Goal: Navigation & Orientation: Locate item on page

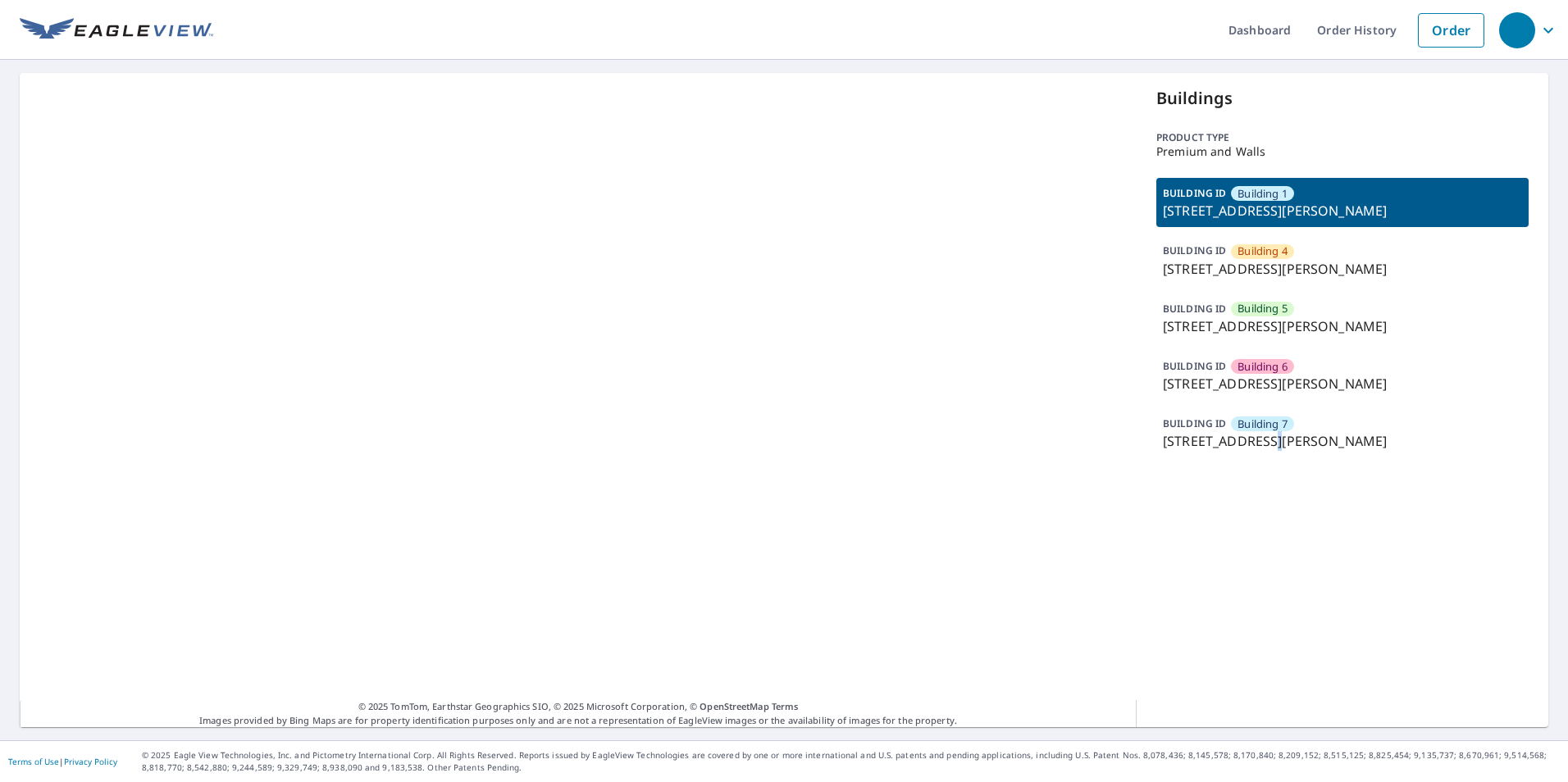
click at [1265, 442] on p "[STREET_ADDRESS][PERSON_NAME]" at bounding box center [1342, 441] width 359 height 19
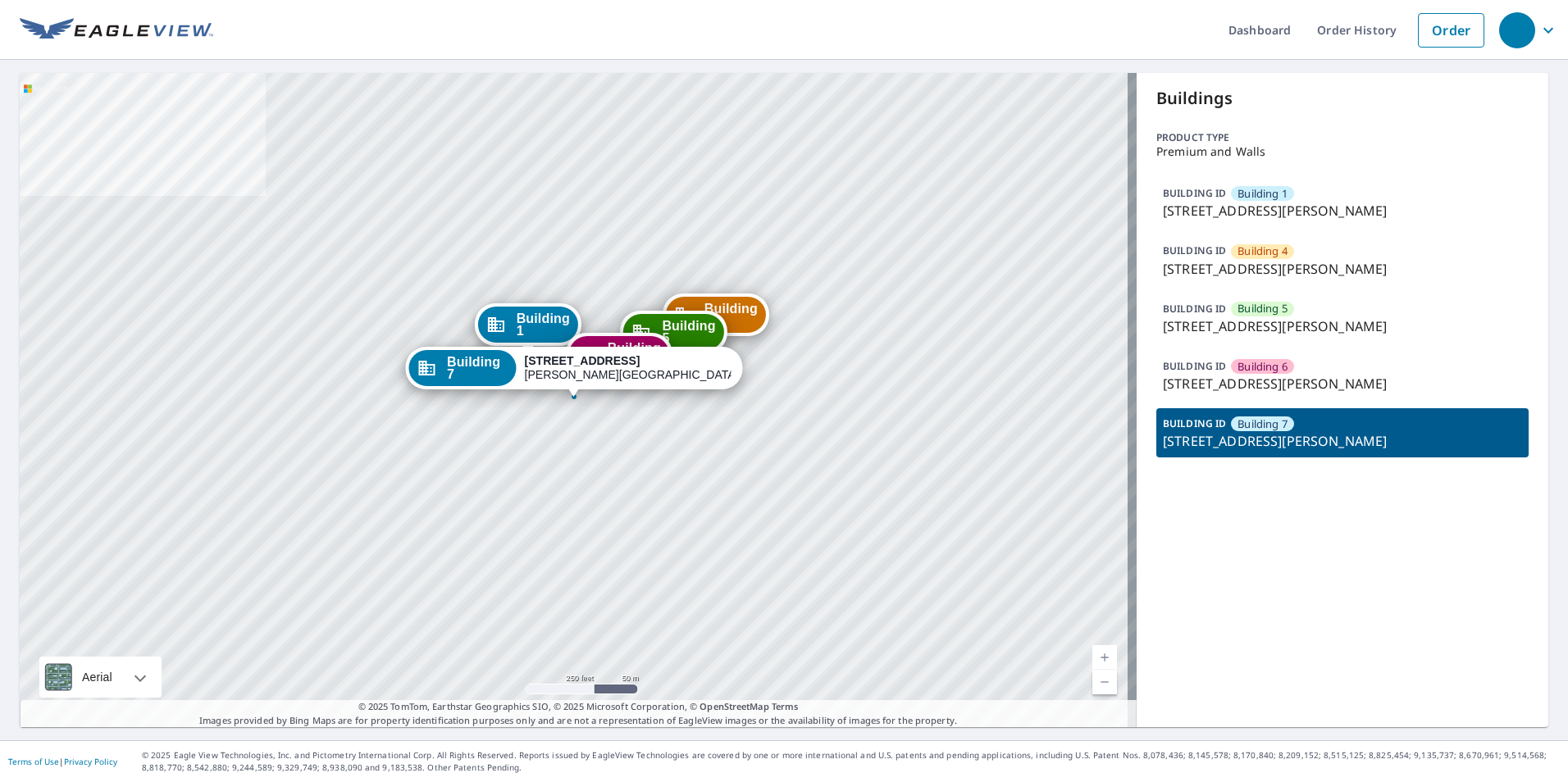
drag, startPoint x: 1253, startPoint y: 369, endPoint x: 1259, endPoint y: 381, distance: 13.4
click at [1253, 369] on span "Building 6" at bounding box center [1262, 367] width 50 height 16
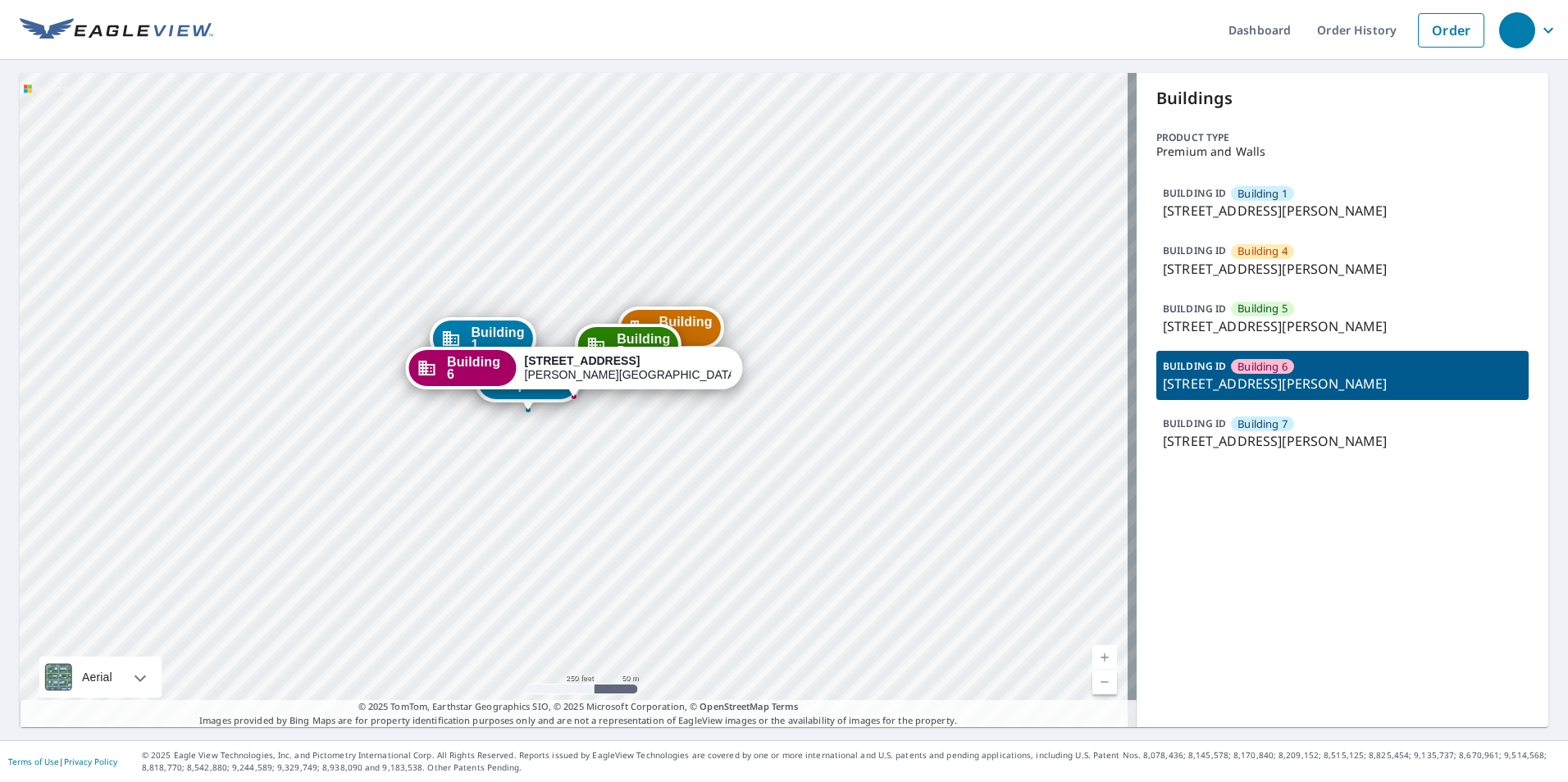
click at [1292, 436] on p "[STREET_ADDRESS][PERSON_NAME]" at bounding box center [1342, 441] width 359 height 19
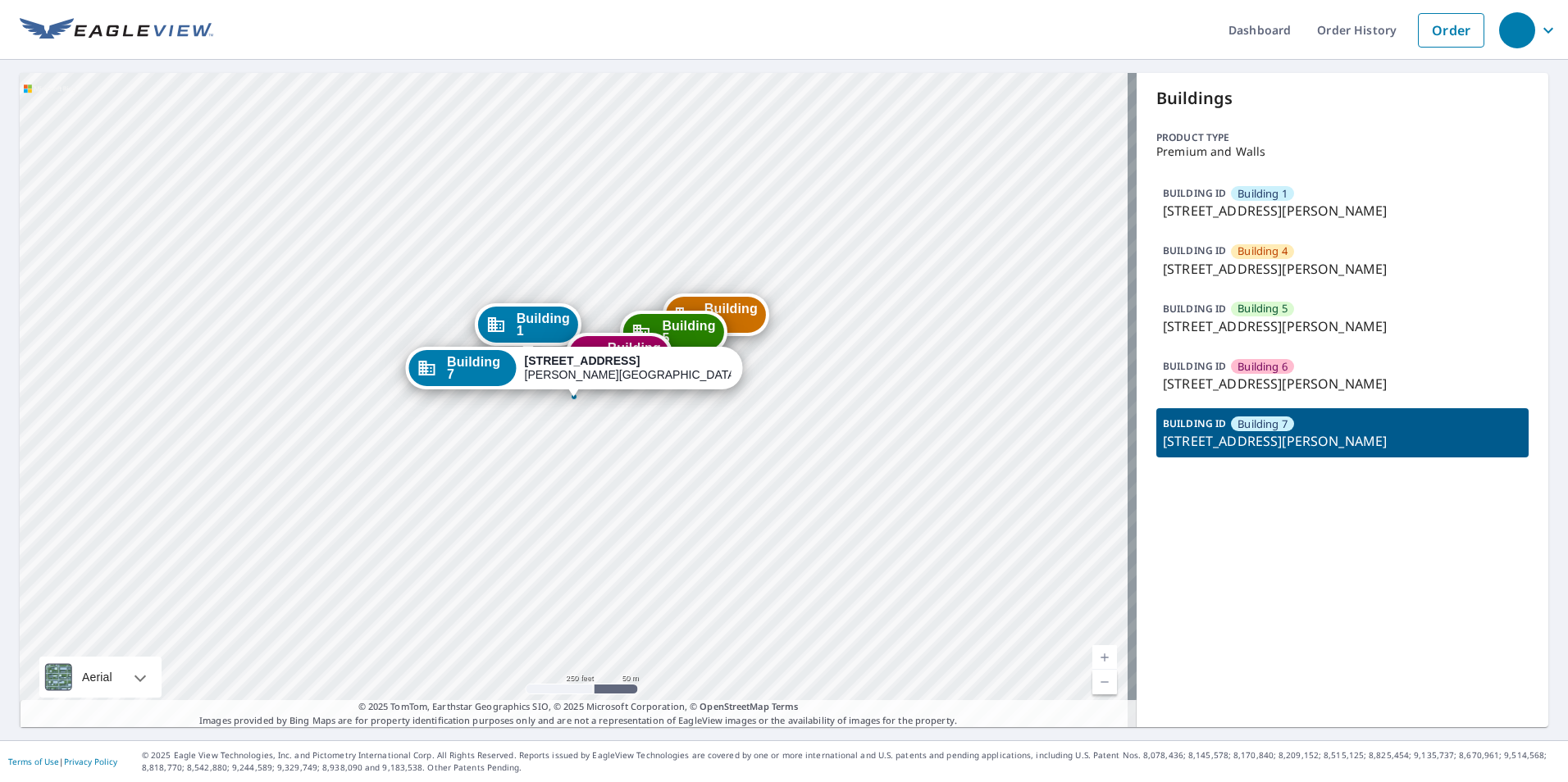
click at [1095, 657] on link "Current Level 17, Zoom In" at bounding box center [1104, 658] width 24 height 24
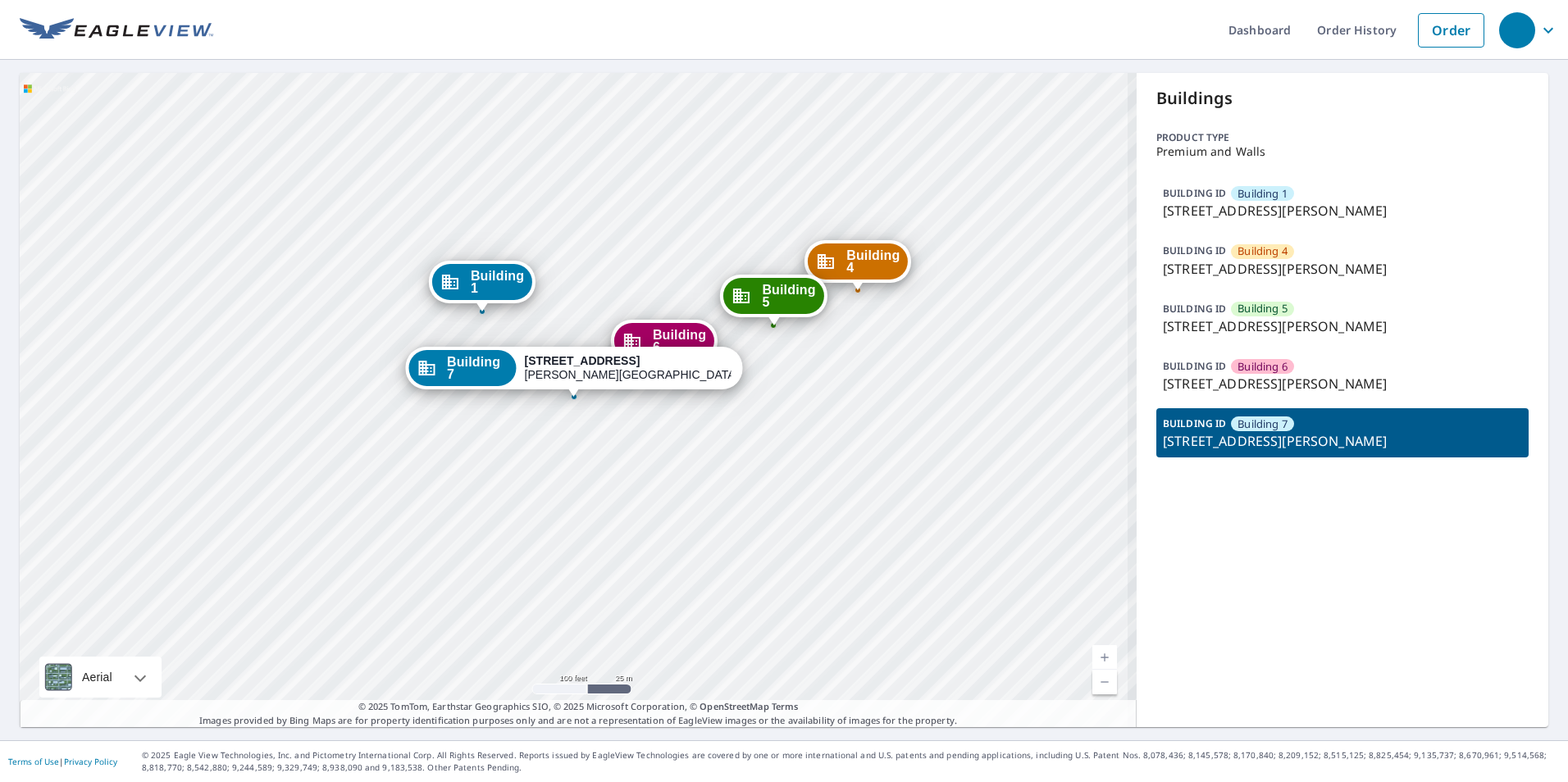
click at [1092, 658] on link "Current Level 18, Zoom In" at bounding box center [1104, 658] width 24 height 24
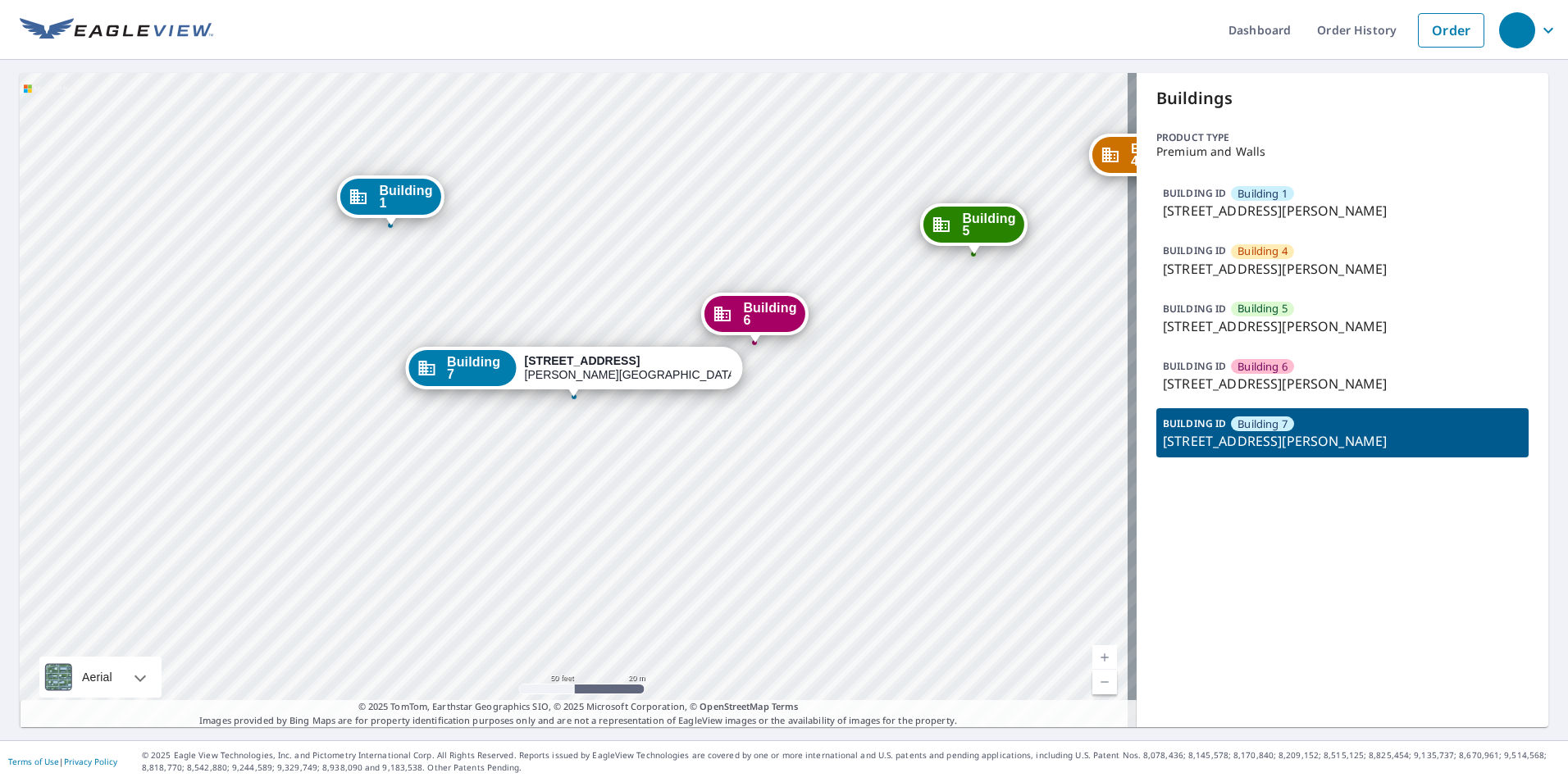
click at [1092, 658] on link "Current Level 19, Zoom In" at bounding box center [1104, 658] width 24 height 24
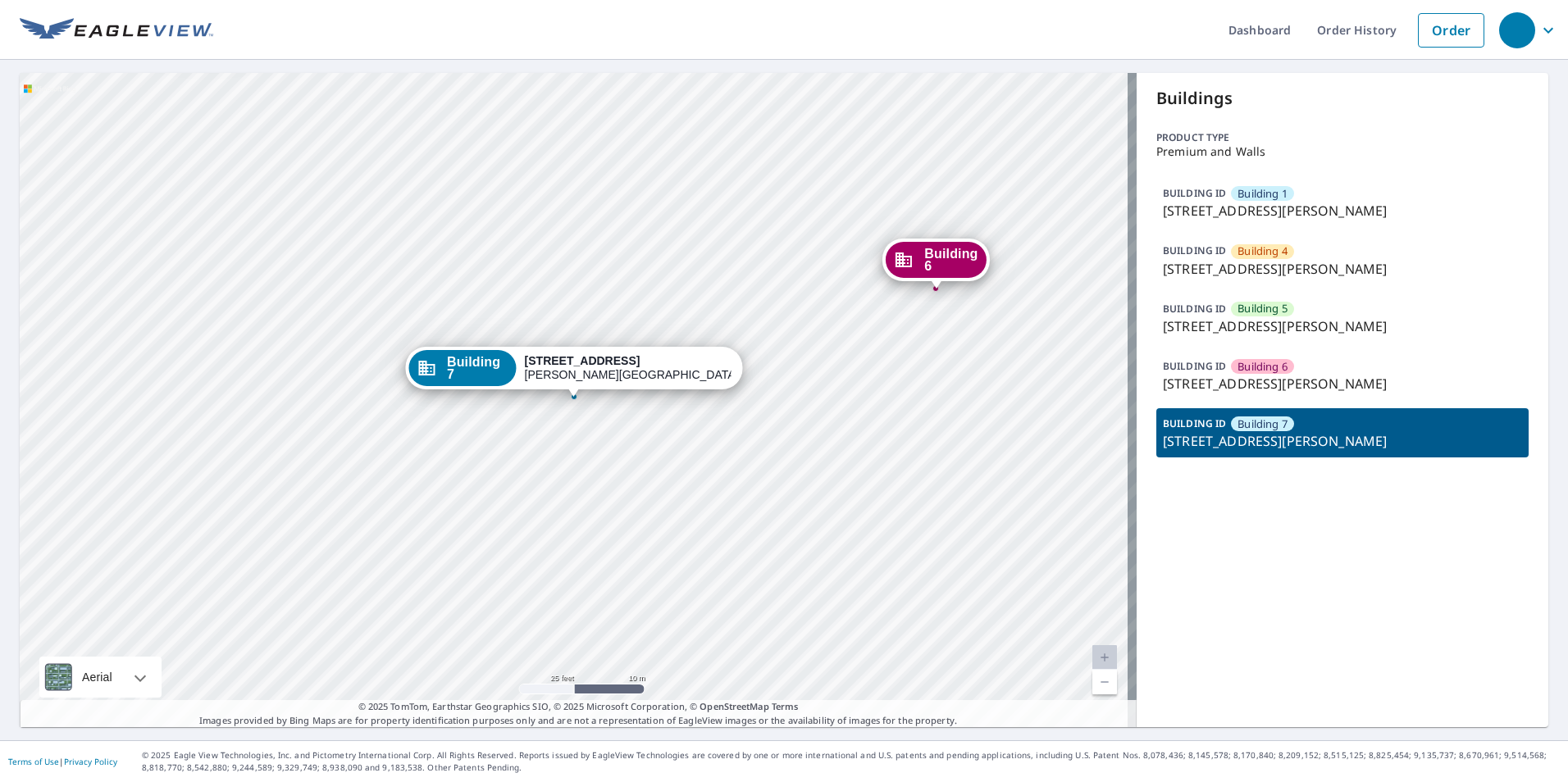
click at [764, 536] on div "Building 1 [STREET_ADDRESS][GEOGRAPHIC_DATA][PERSON_NAME] [GEOGRAPHIC_DATA][STR…" at bounding box center [578, 400] width 1117 height 655
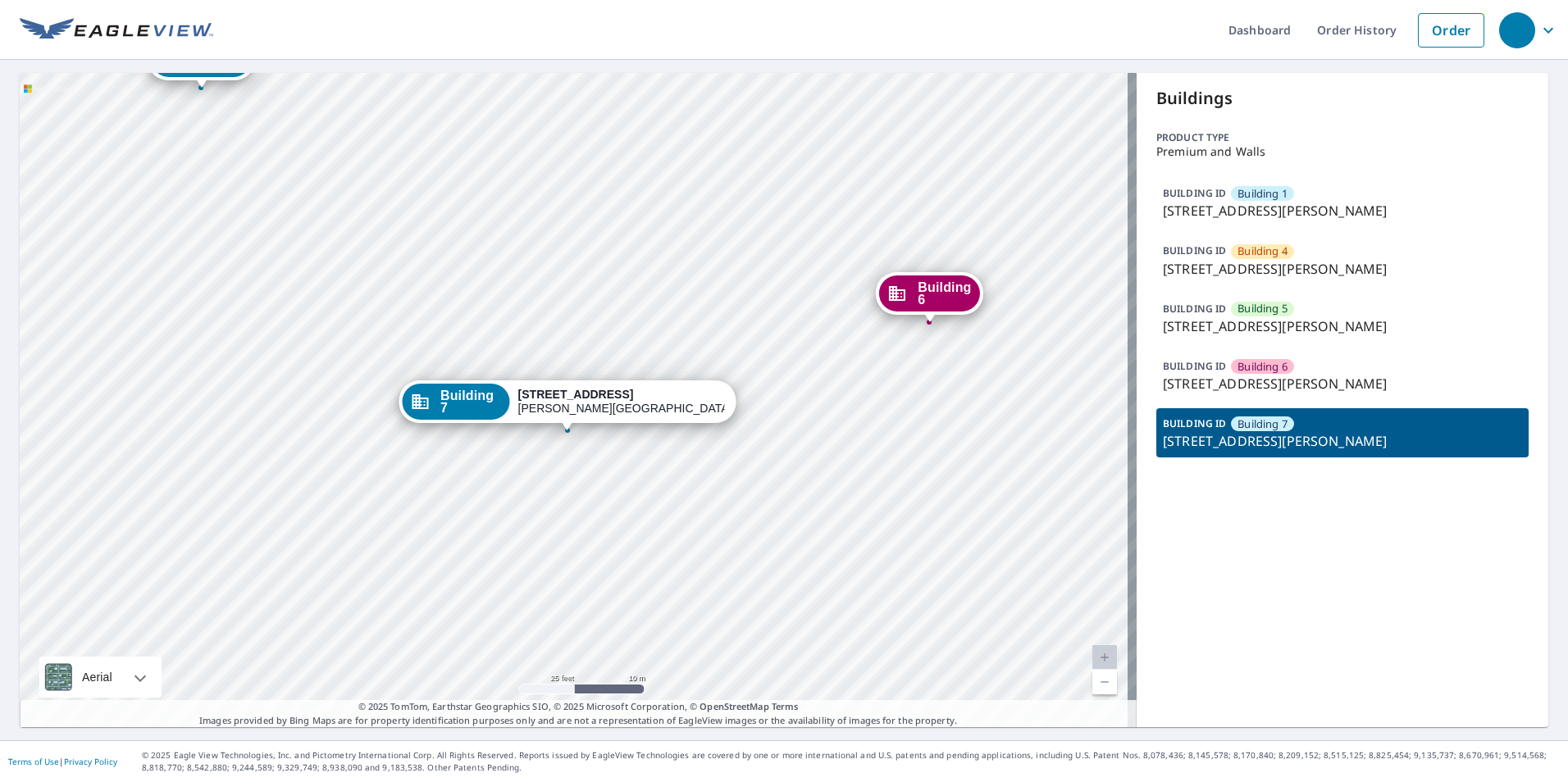
click at [698, 298] on div "Building 1 [STREET_ADDRESS][GEOGRAPHIC_DATA][PERSON_NAME] [GEOGRAPHIC_DATA][STR…" at bounding box center [578, 400] width 1117 height 655
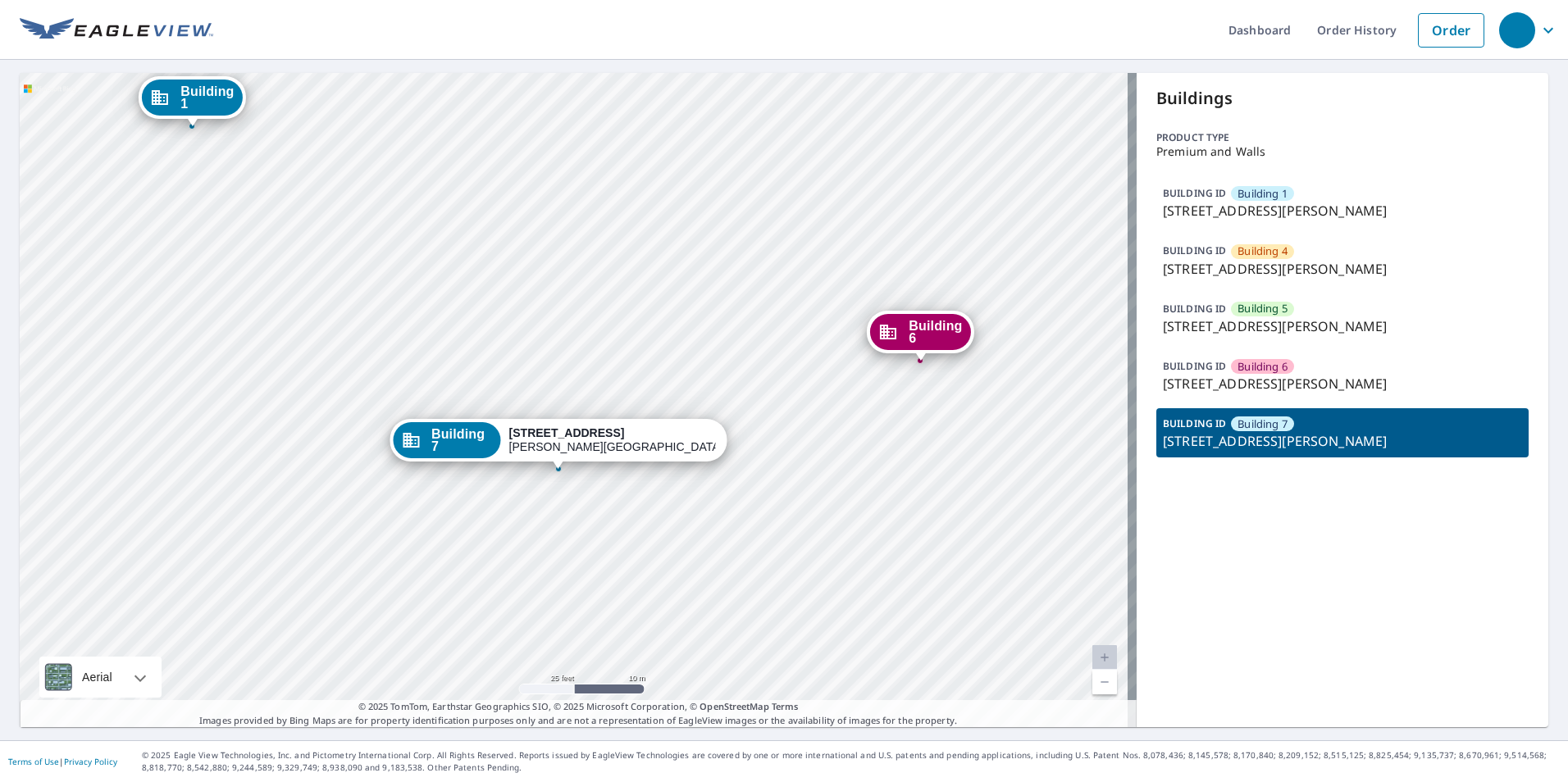
click at [1096, 681] on link "Current Level 20, Zoom Out" at bounding box center [1104, 682] width 24 height 24
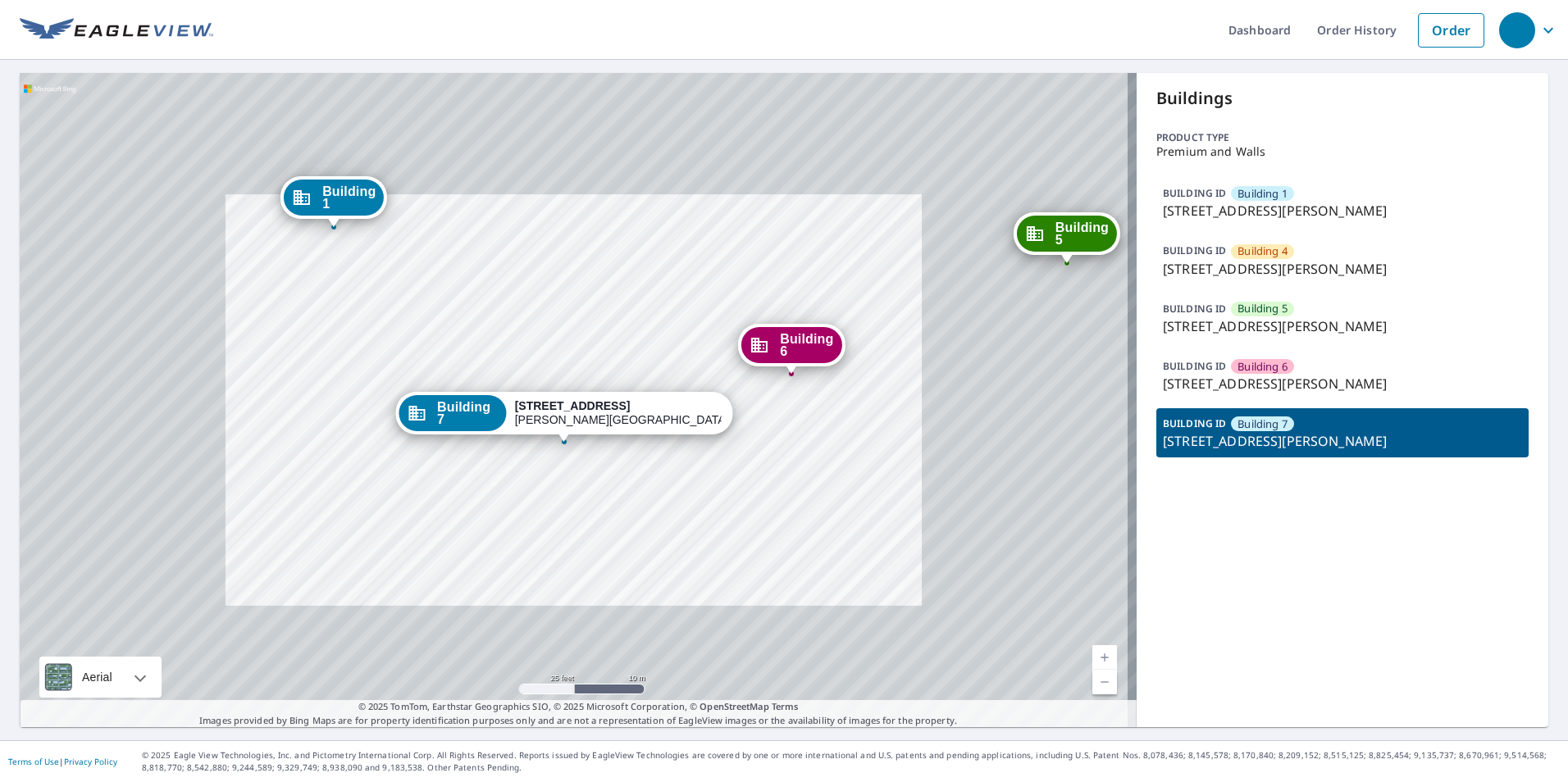
drag, startPoint x: 1096, startPoint y: 681, endPoint x: 1069, endPoint y: 660, distance: 34.2
click at [1095, 681] on link "Current Level 20, Zoom Out" at bounding box center [1104, 682] width 24 height 24
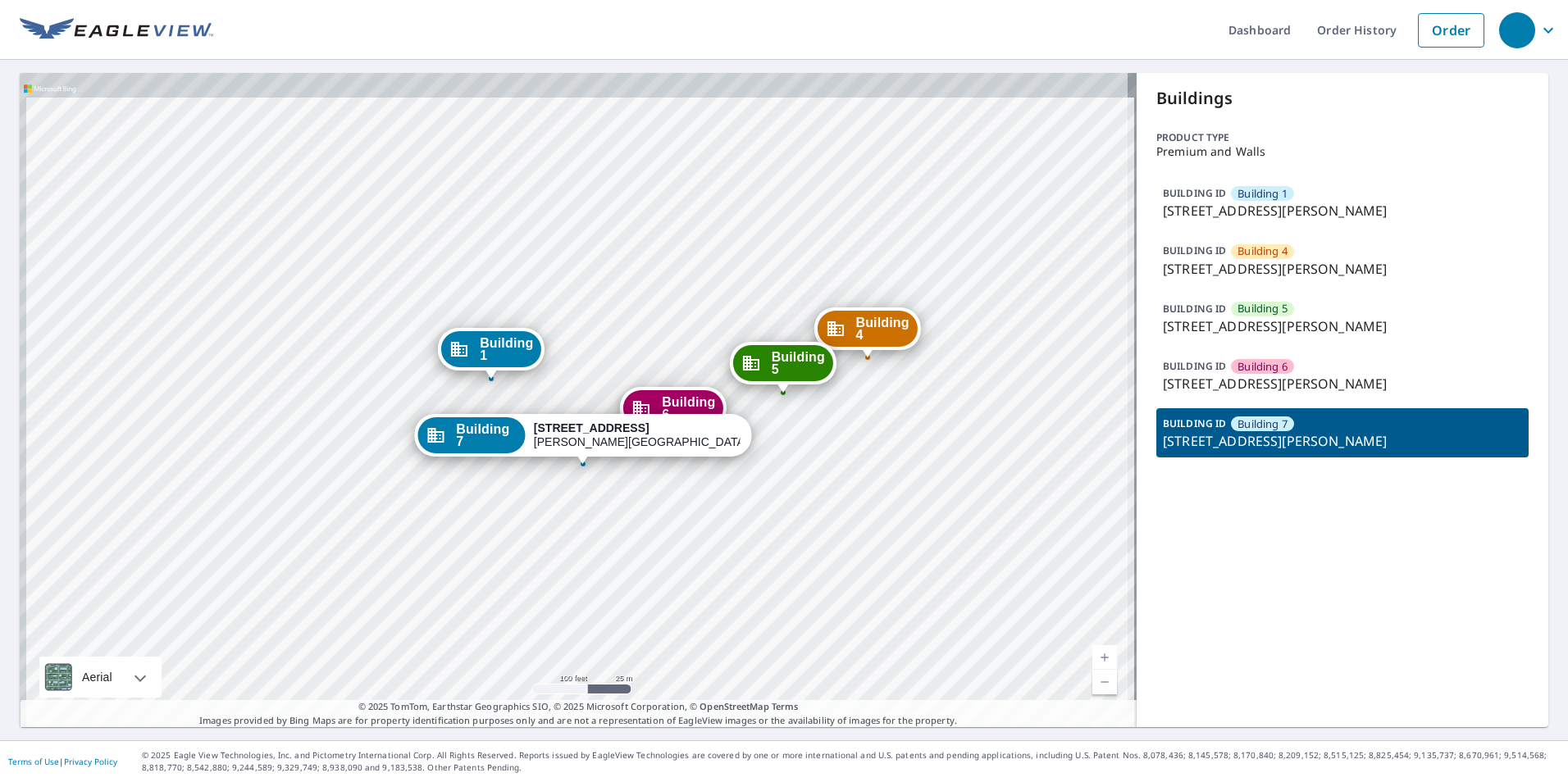
click at [704, 466] on div "Building 1 [STREET_ADDRESS][GEOGRAPHIC_DATA][PERSON_NAME] [GEOGRAPHIC_DATA][STR…" at bounding box center [578, 400] width 1117 height 655
